Goal: Task Accomplishment & Management: Manage account settings

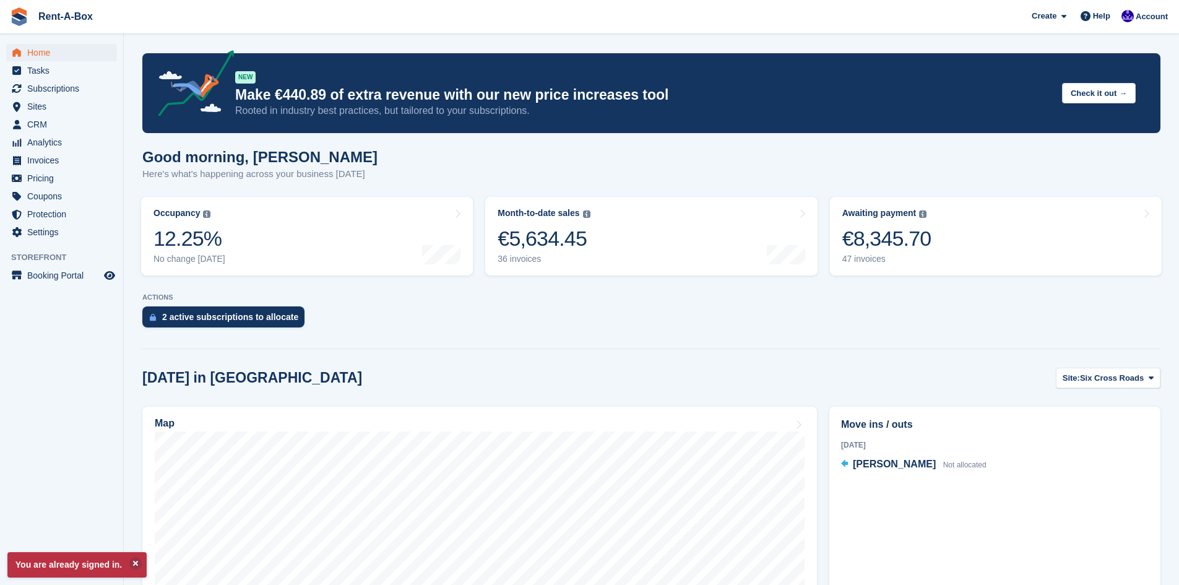
scroll to position [301, 0]
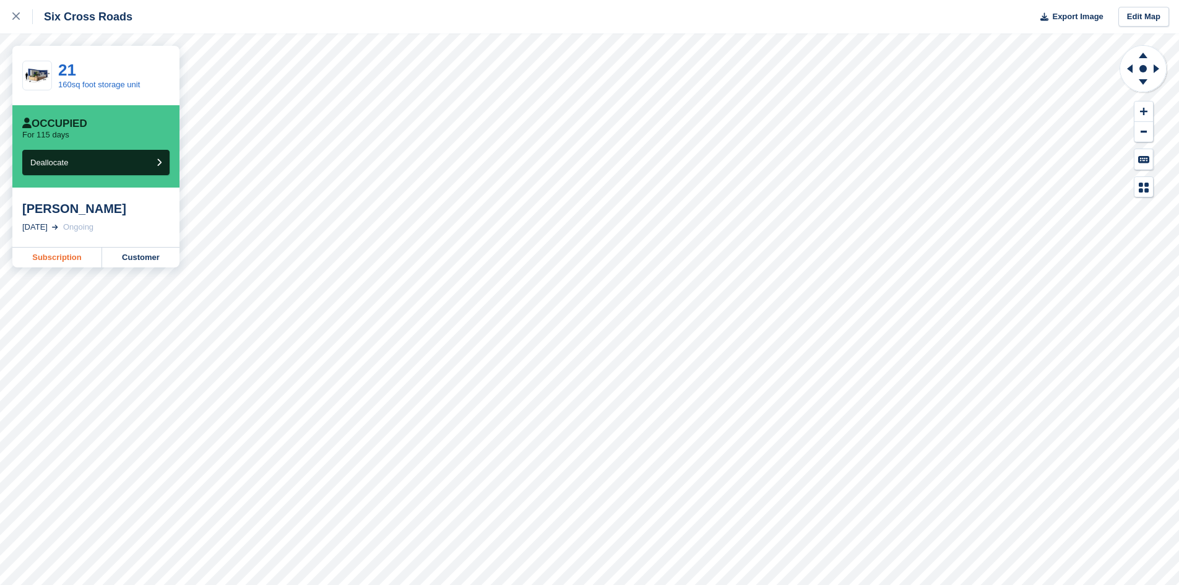
click at [32, 253] on link "Subscription" at bounding box center [57, 258] width 90 height 20
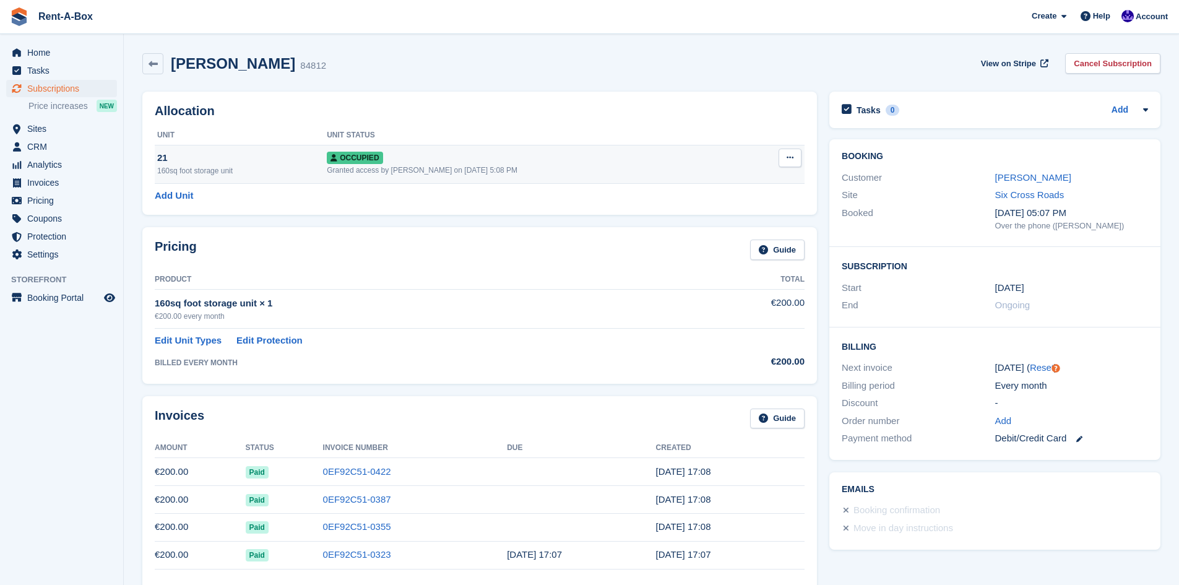
click at [791, 160] on icon at bounding box center [790, 157] width 7 height 8
click at [535, 238] on div "Pricing Guide Product Total 160sq foot storage unit × 1 €200.00 every month €20…" at bounding box center [479, 305] width 675 height 156
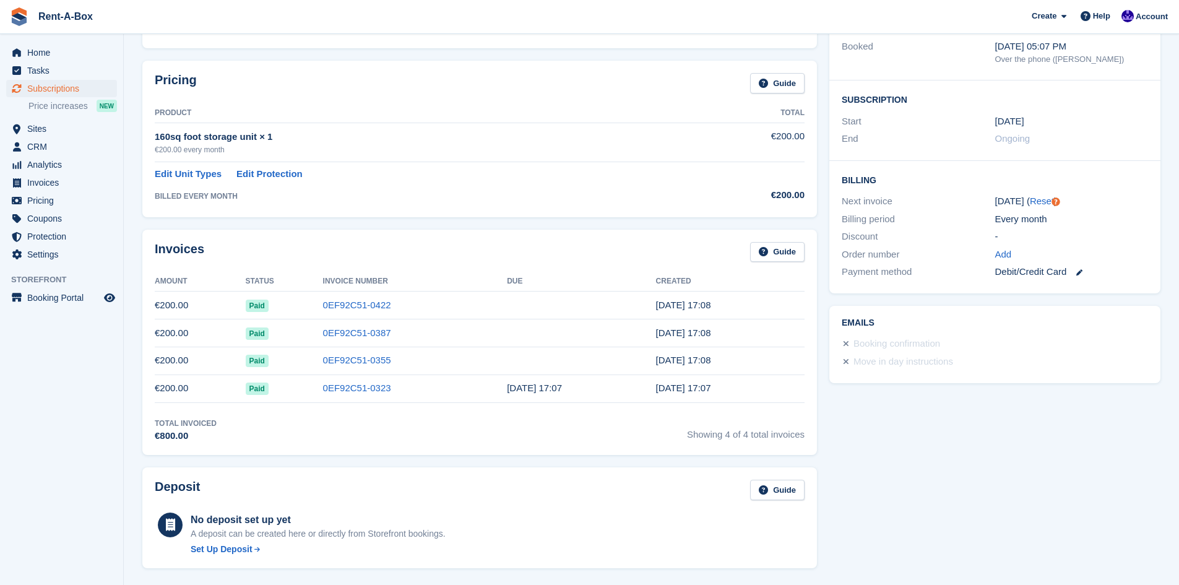
scroll to position [167, 0]
click at [773, 80] on link "Guide" at bounding box center [777, 82] width 54 height 20
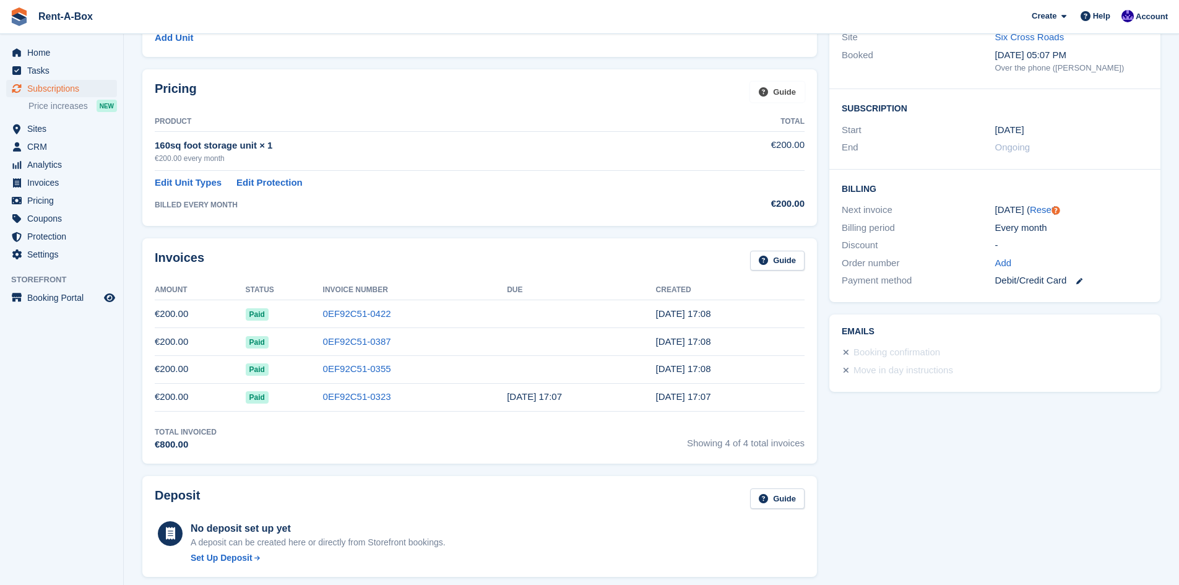
scroll to position [0, 0]
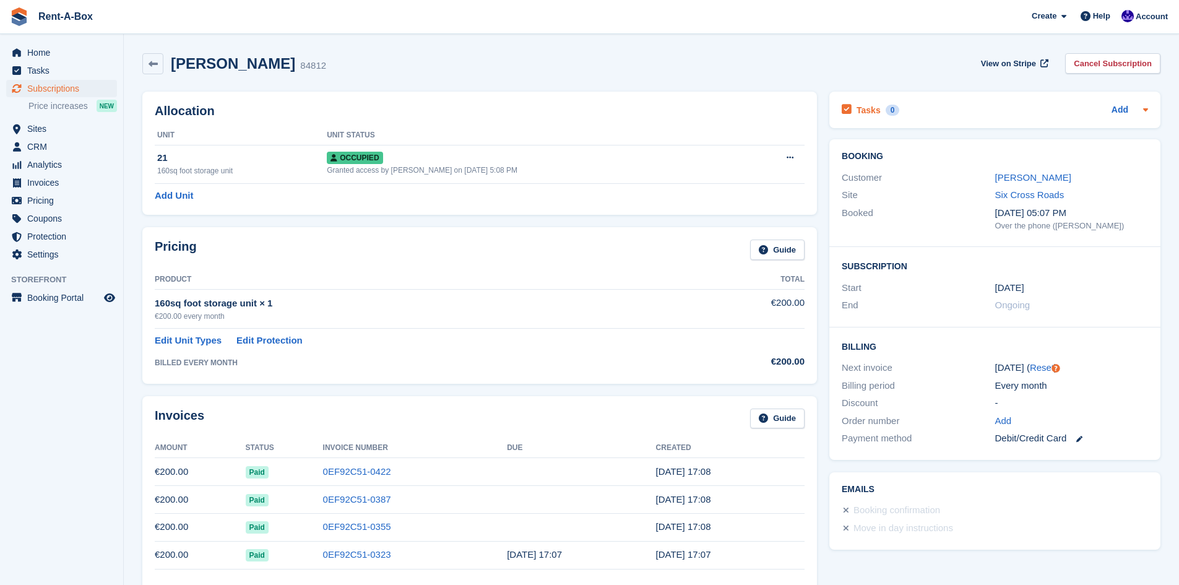
click at [1142, 113] on icon at bounding box center [1146, 110] width 10 height 10
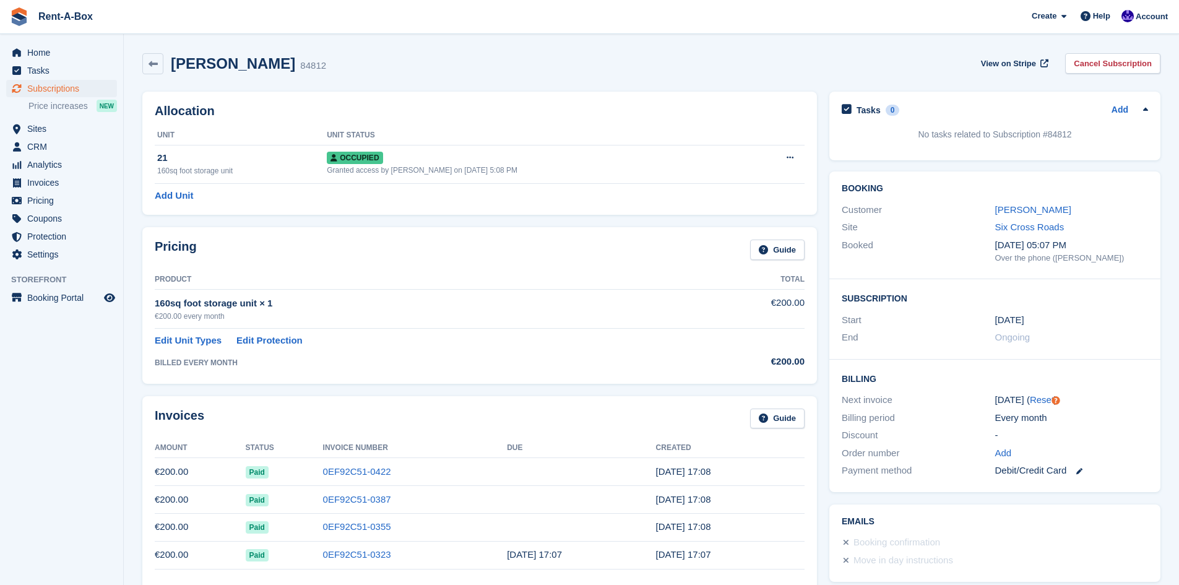
click at [1142, 113] on icon at bounding box center [1146, 110] width 10 height 10
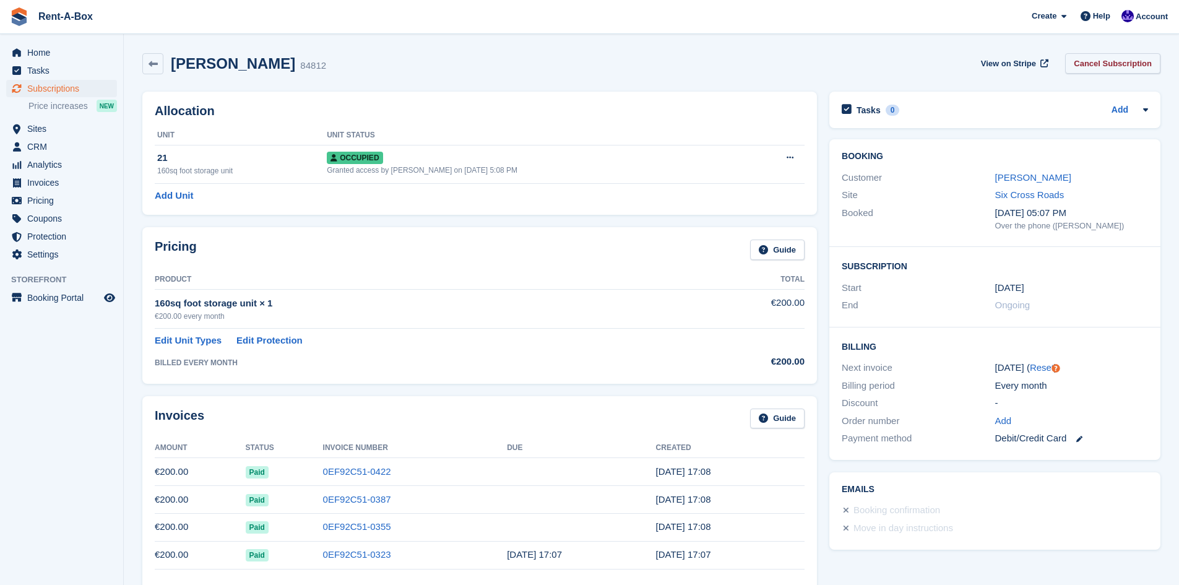
click at [1124, 61] on link "Cancel Subscription" at bounding box center [1112, 63] width 95 height 20
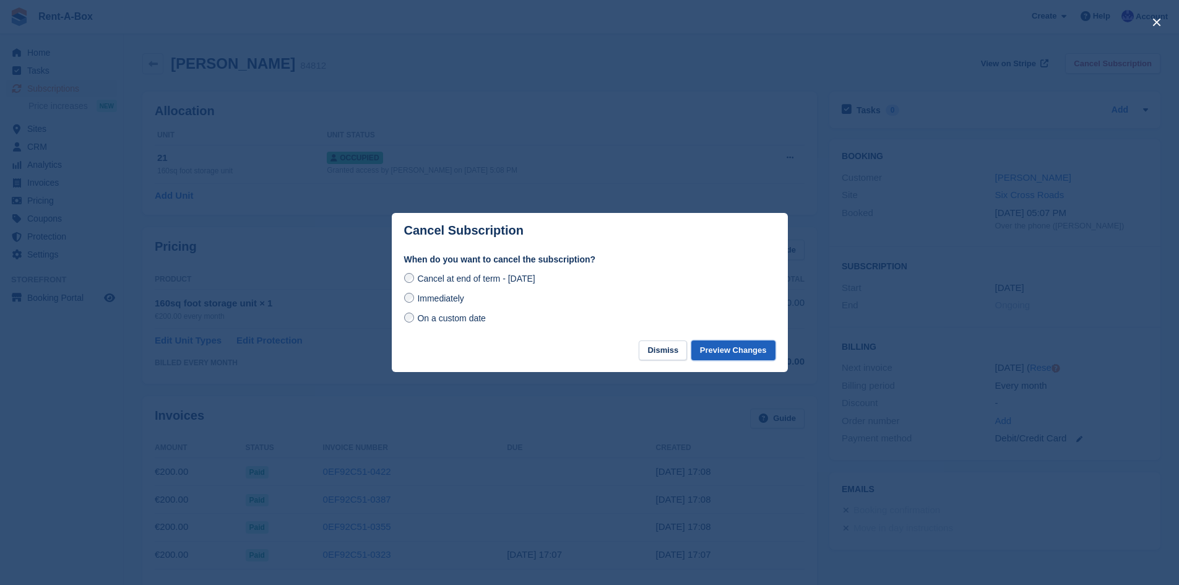
click at [729, 345] on button "Preview Changes" at bounding box center [733, 350] width 84 height 20
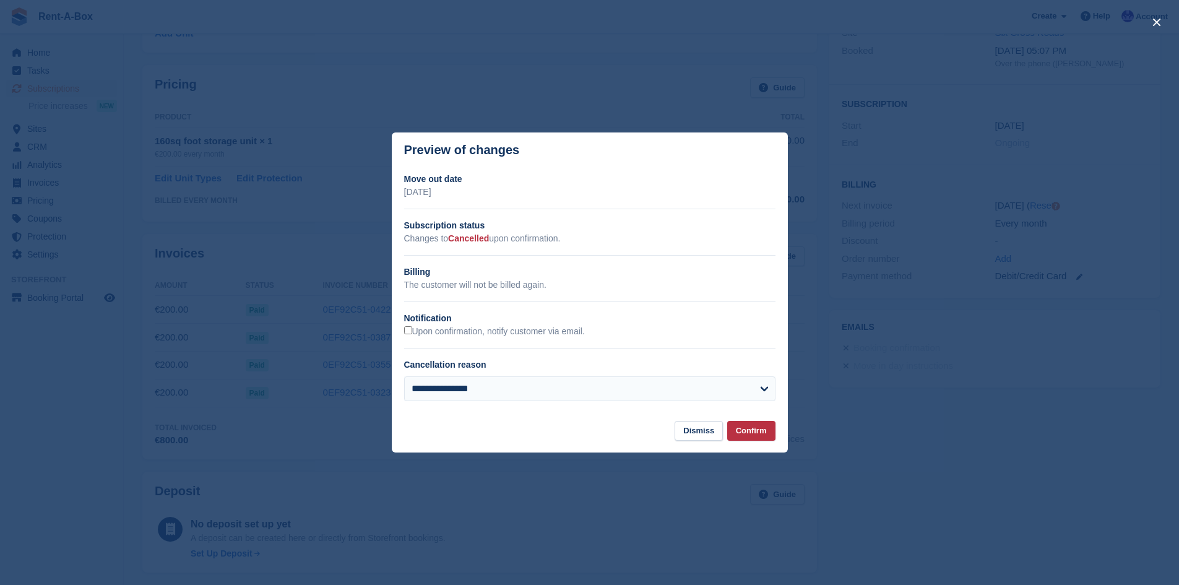
scroll to position [163, 0]
click at [637, 389] on select "**********" at bounding box center [589, 388] width 371 height 25
select select "*****"
click at [404, 377] on select "**********" at bounding box center [589, 388] width 371 height 25
click at [759, 434] on button "Confirm" at bounding box center [751, 431] width 48 height 20
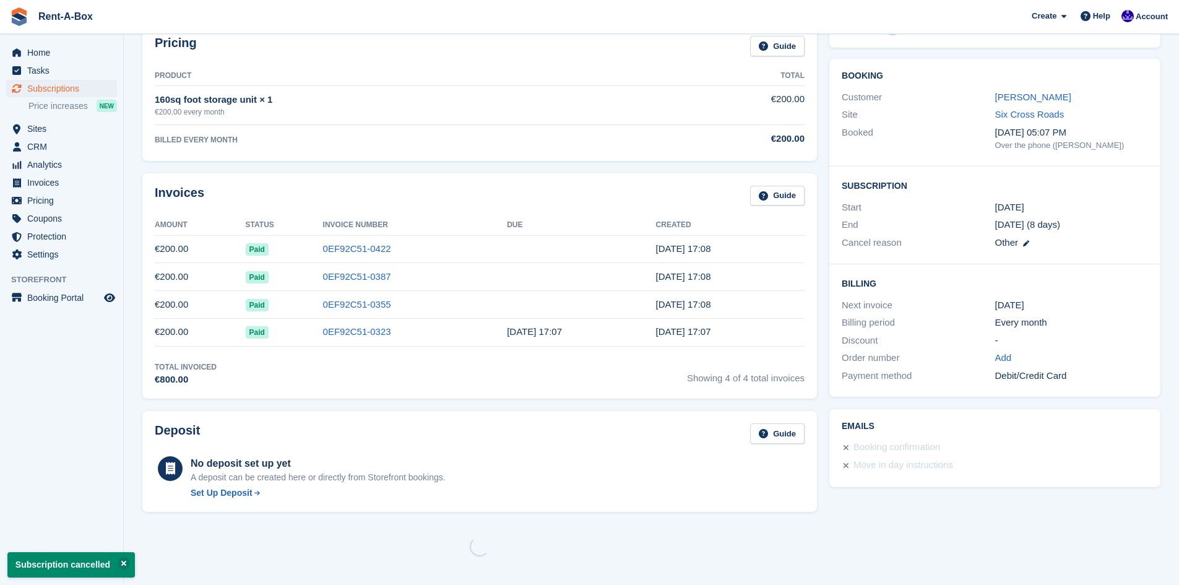
scroll to position [0, 0]
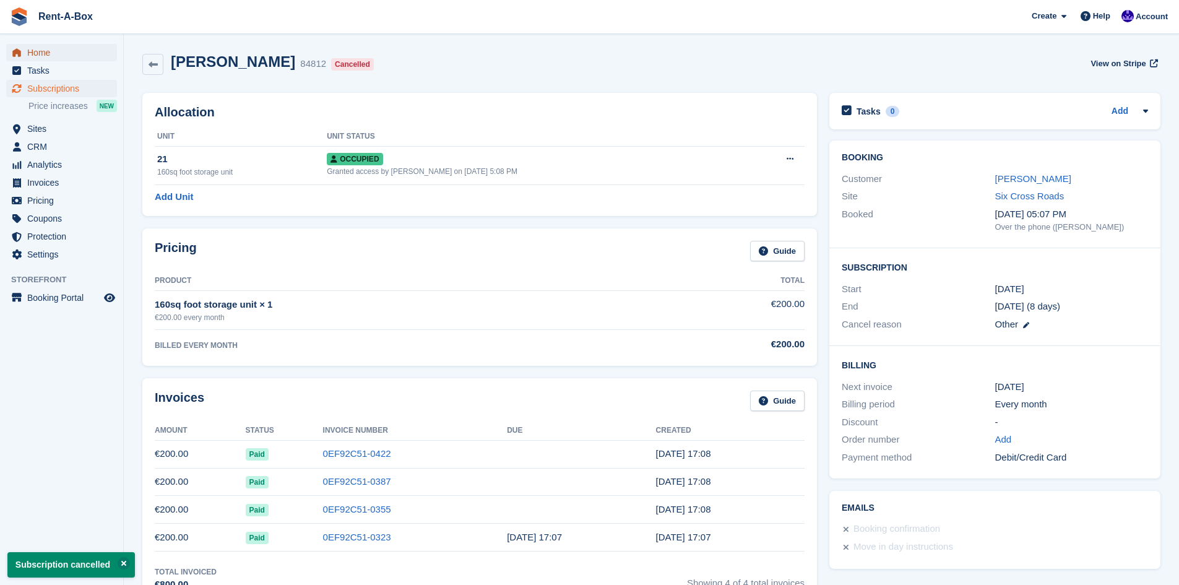
click at [40, 50] on span "Home" at bounding box center [64, 52] width 74 height 17
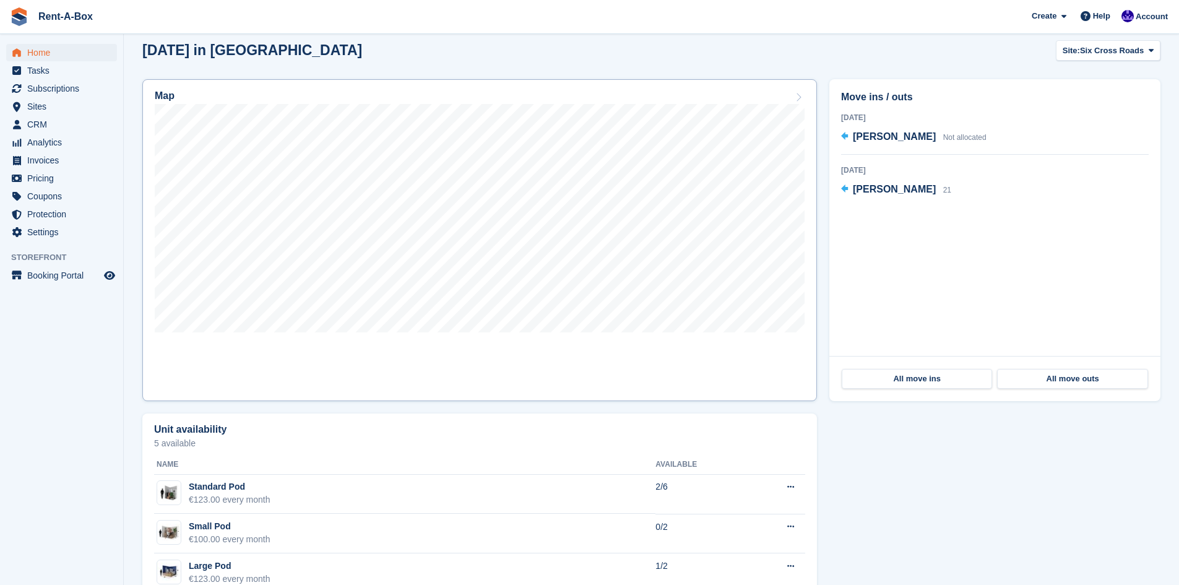
scroll to position [330, 0]
